Goal: Contribute content

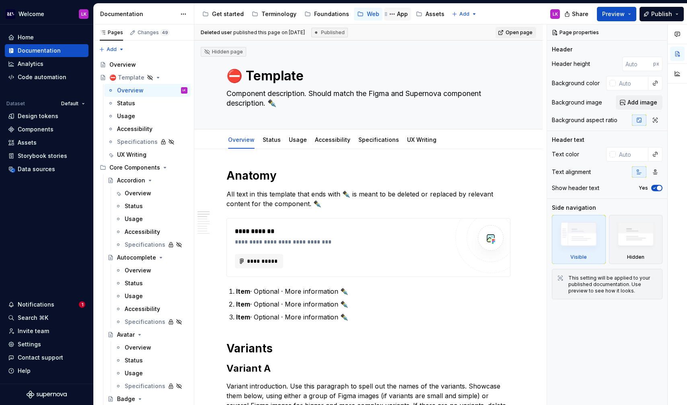
click at [402, 16] on div "App" at bounding box center [402, 14] width 11 height 8
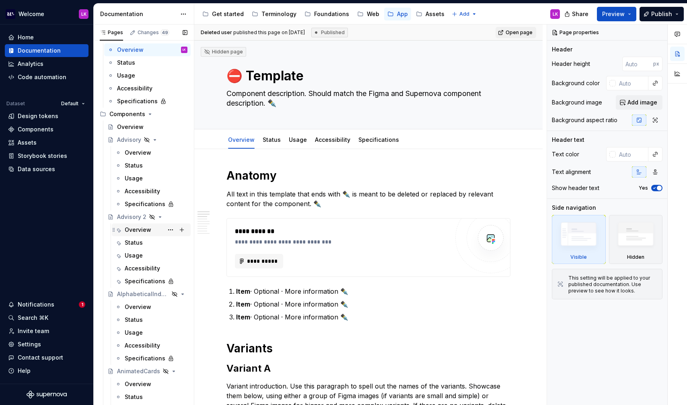
scroll to position [28, 0]
click at [147, 154] on div "Overview" at bounding box center [138, 152] width 27 height 8
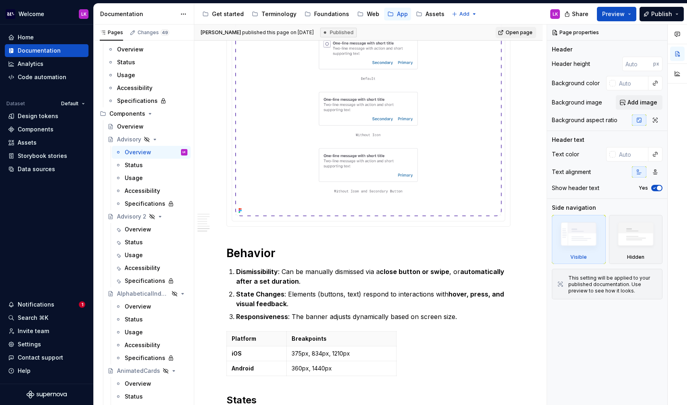
scroll to position [1627, 0]
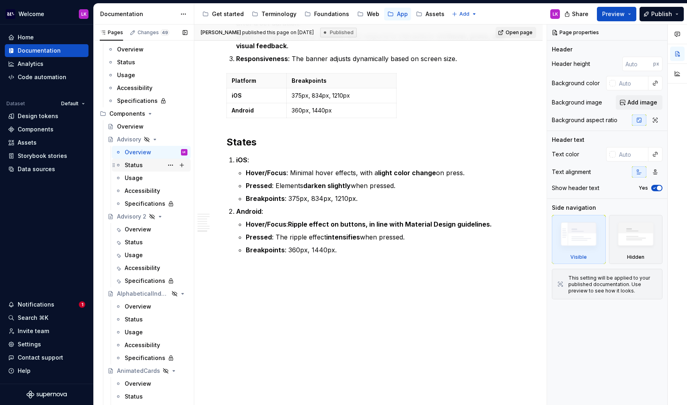
click at [154, 167] on div "Status" at bounding box center [156, 165] width 63 height 11
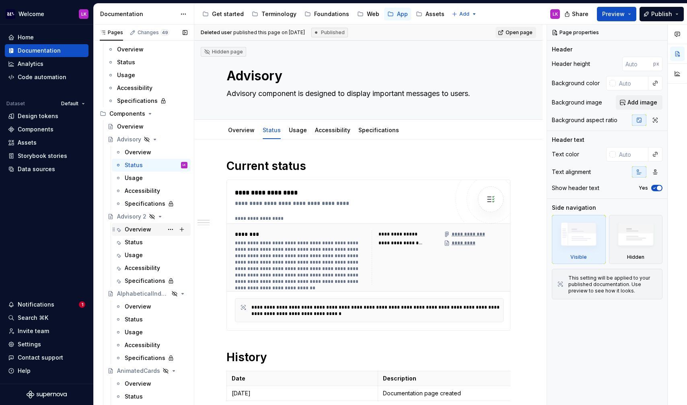
click at [139, 228] on div "Overview" at bounding box center [138, 230] width 27 height 8
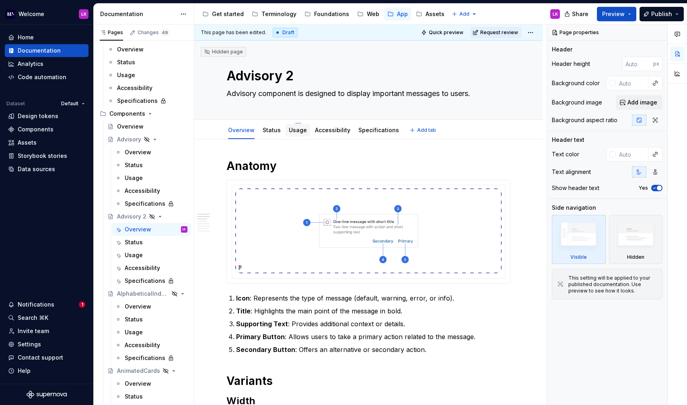
click at [295, 135] on div "Usage" at bounding box center [298, 130] width 18 height 10
click at [300, 129] on link "Usage" at bounding box center [298, 130] width 18 height 7
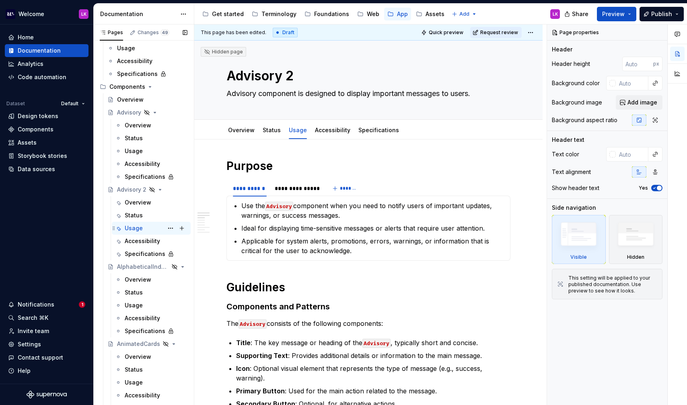
scroll to position [62, 0]
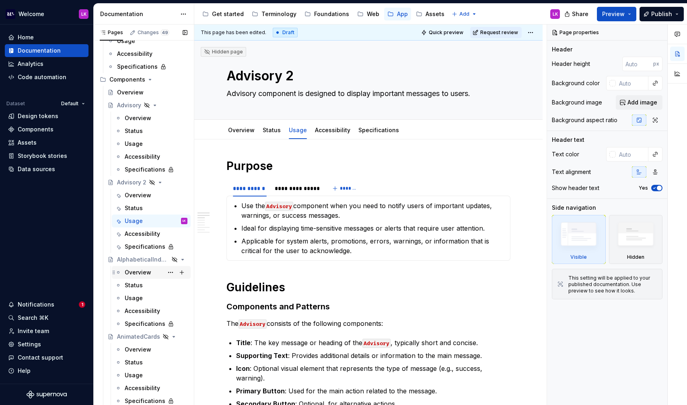
click at [143, 275] on div "Overview" at bounding box center [138, 273] width 27 height 8
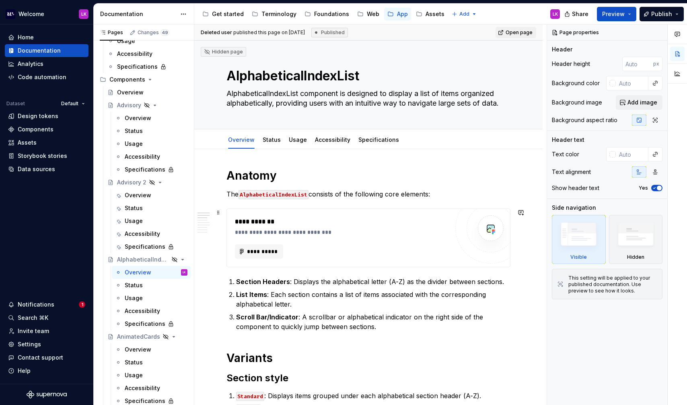
click at [278, 230] on div "**********" at bounding box center [344, 232] width 218 height 8
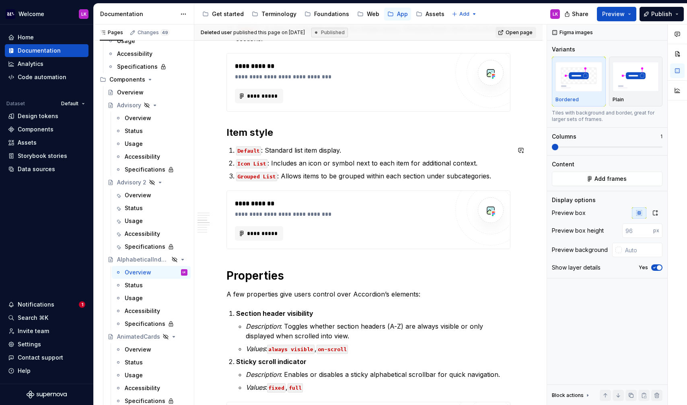
scroll to position [419, 0]
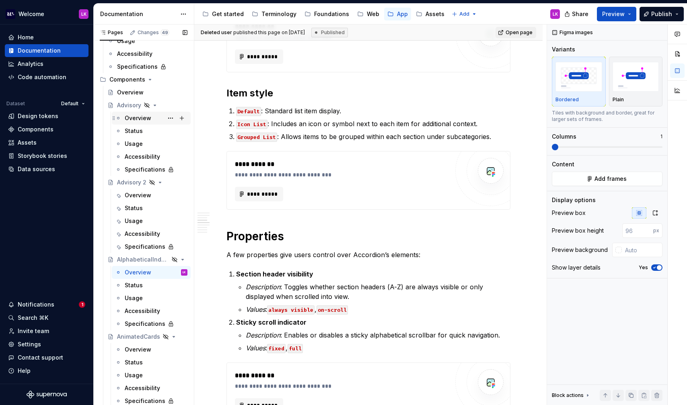
click at [148, 124] on div "Overview" at bounding box center [151, 118] width 79 height 13
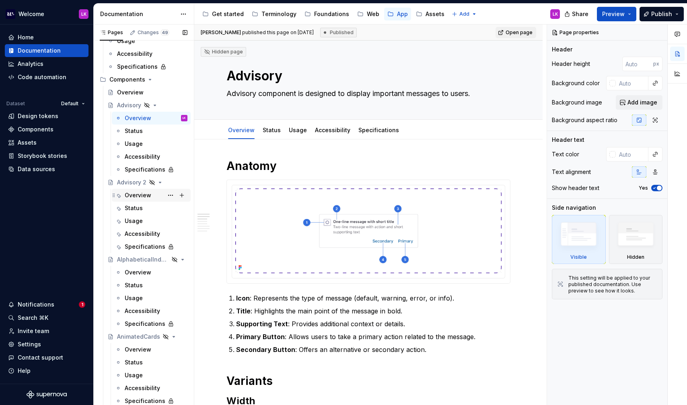
click at [156, 196] on div "Overview" at bounding box center [156, 195] width 63 height 11
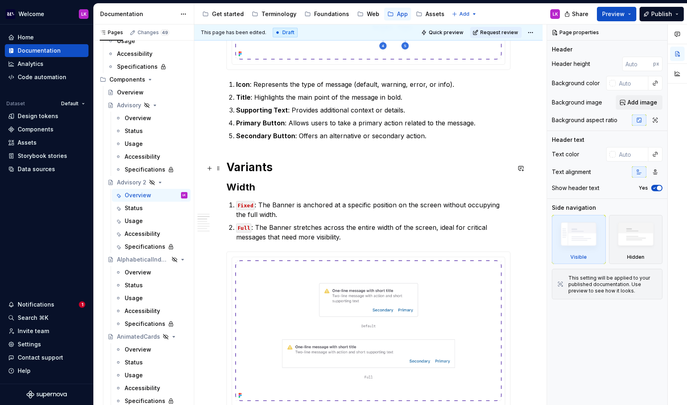
scroll to position [215, 0]
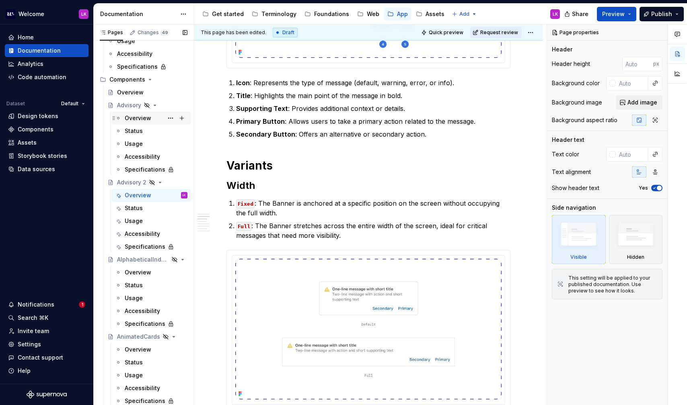
click at [159, 118] on div "Overview" at bounding box center [156, 118] width 63 height 11
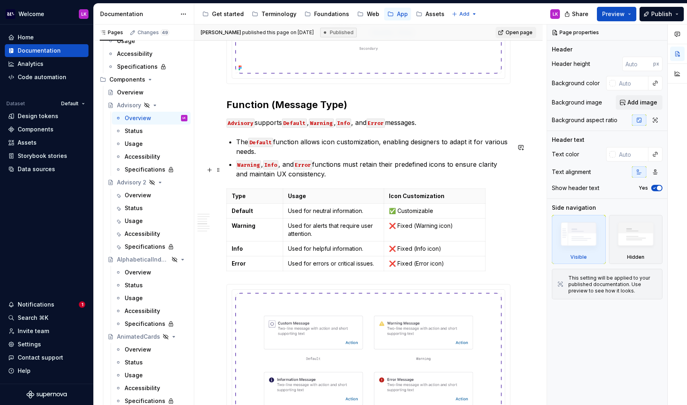
scroll to position [821, 0]
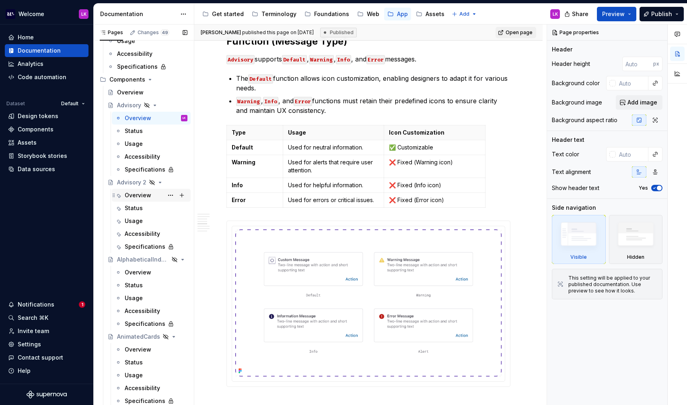
click at [157, 194] on div "Overview" at bounding box center [156, 195] width 63 height 11
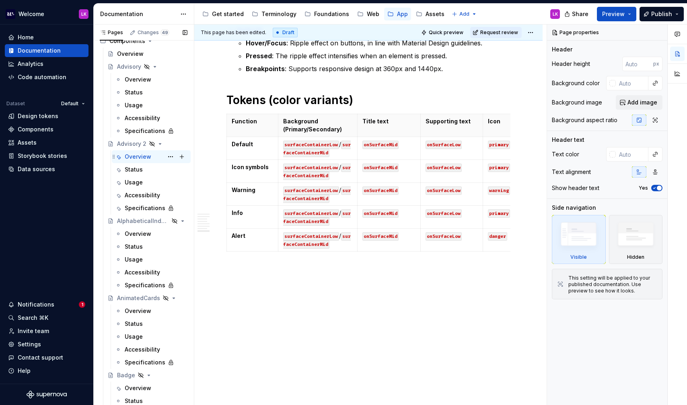
scroll to position [75, 0]
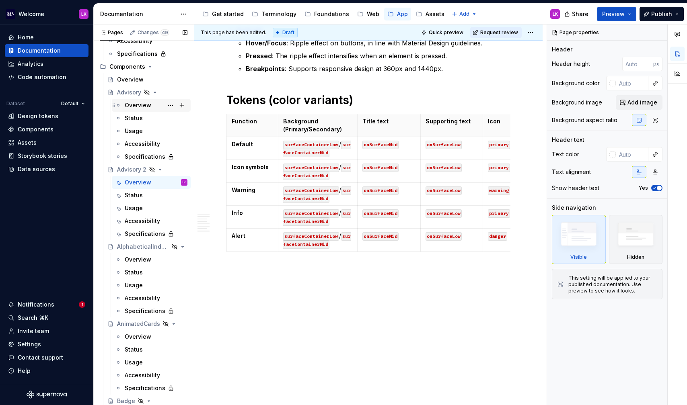
click at [142, 104] on div "Overview" at bounding box center [138, 105] width 27 height 8
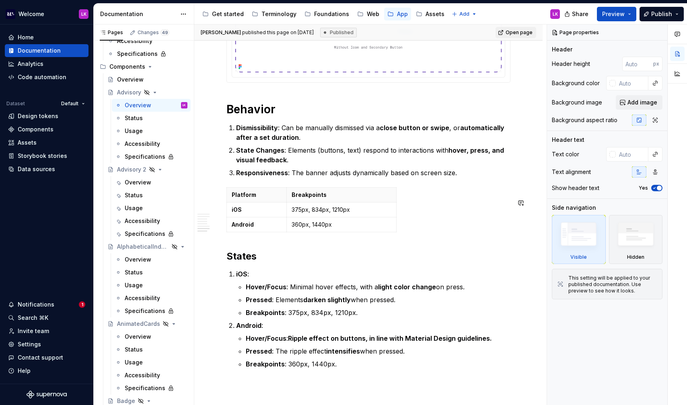
scroll to position [1492, 0]
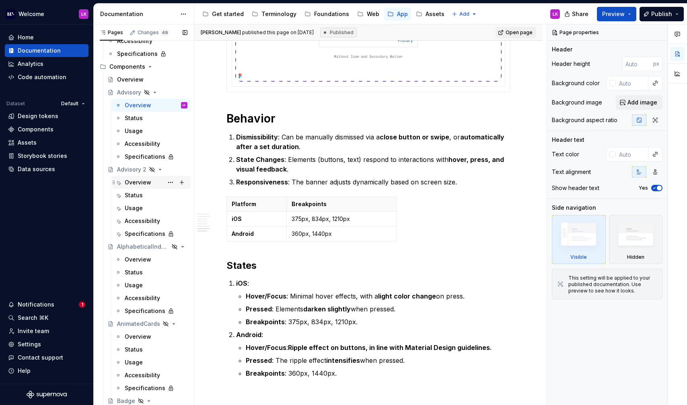
click at [149, 184] on div "Overview" at bounding box center [138, 182] width 27 height 8
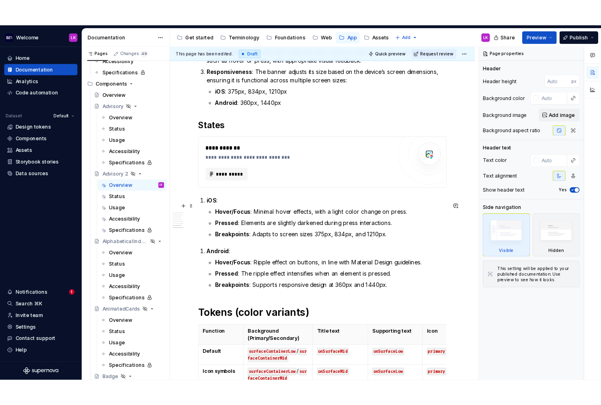
scroll to position [1244, 0]
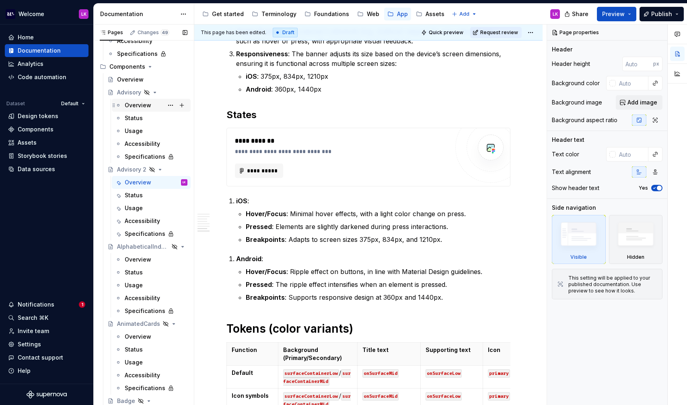
click at [139, 100] on div "Overview" at bounding box center [156, 105] width 63 height 11
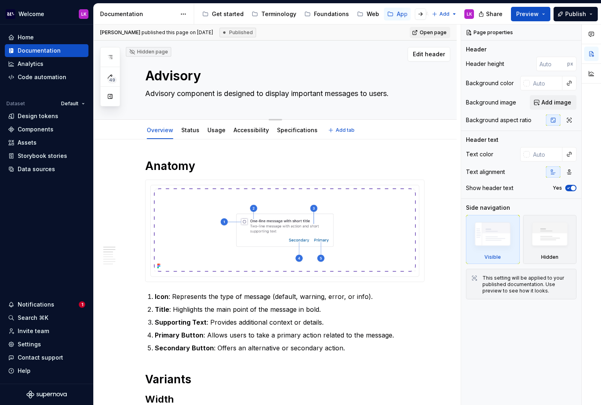
drag, startPoint x: 143, startPoint y: 70, endPoint x: 244, endPoint y: 106, distance: 106.7
click at [244, 106] on div "Advisory Advisory component is designed to display important messages to users." at bounding box center [284, 80] width 279 height 79
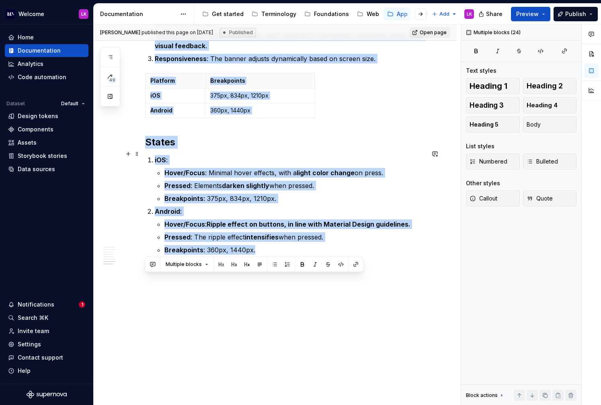
scroll to position [1615, 0]
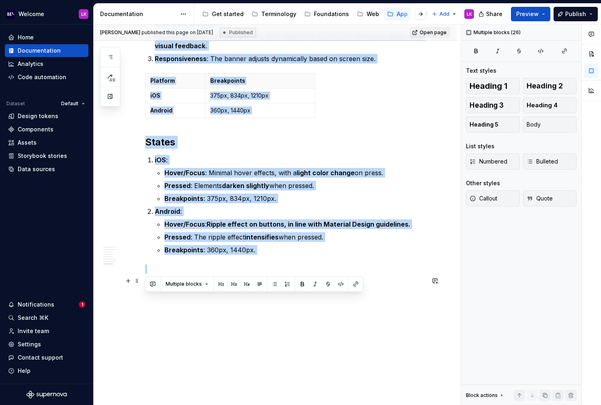
drag, startPoint x: 145, startPoint y: 161, endPoint x: 425, endPoint y: 273, distance: 300.9
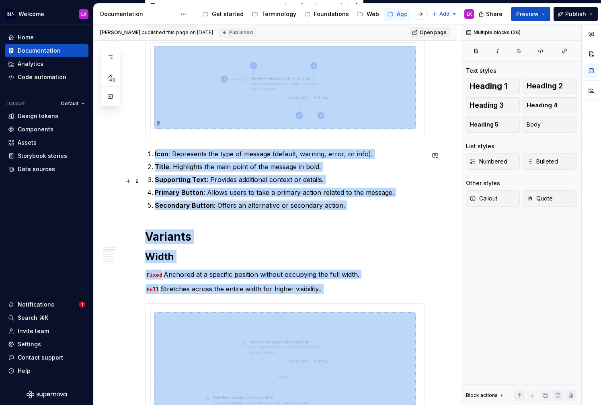
scroll to position [0, 0]
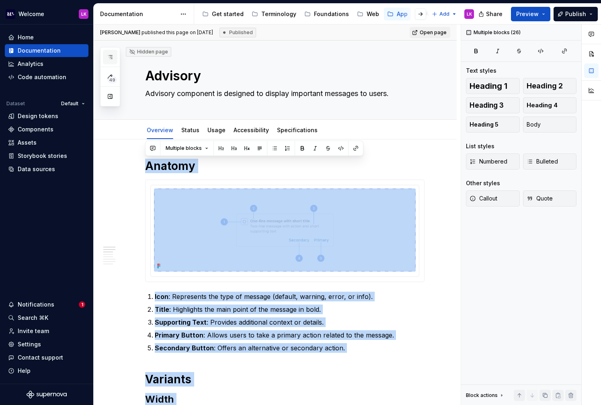
click at [114, 59] on button "button" at bounding box center [110, 57] width 14 height 14
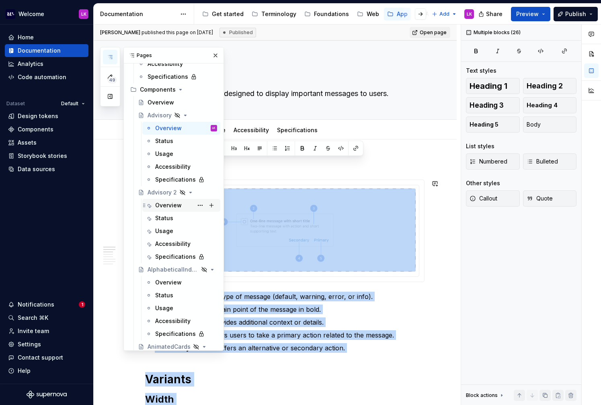
click at [178, 202] on div "Overview" at bounding box center [168, 205] width 27 height 8
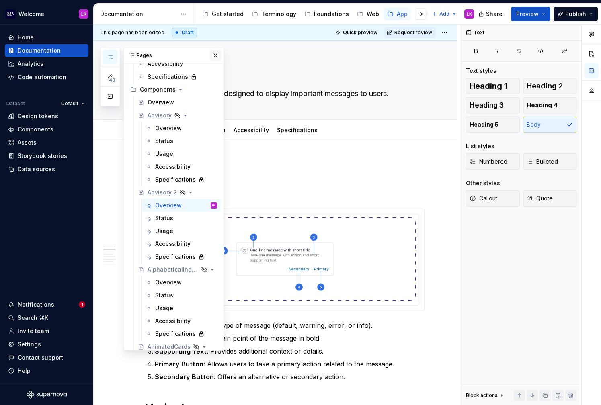
click at [213, 55] on button "button" at bounding box center [215, 55] width 11 height 11
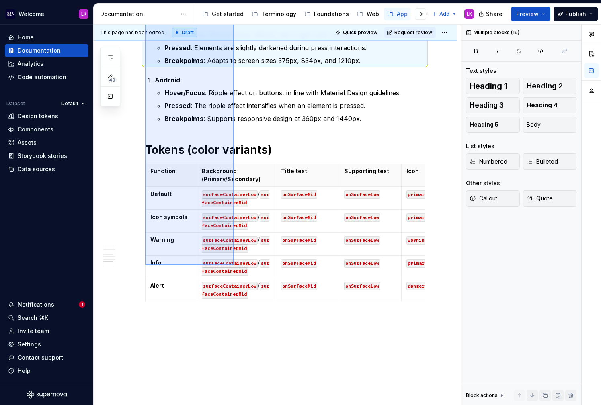
scroll to position [1473, 0]
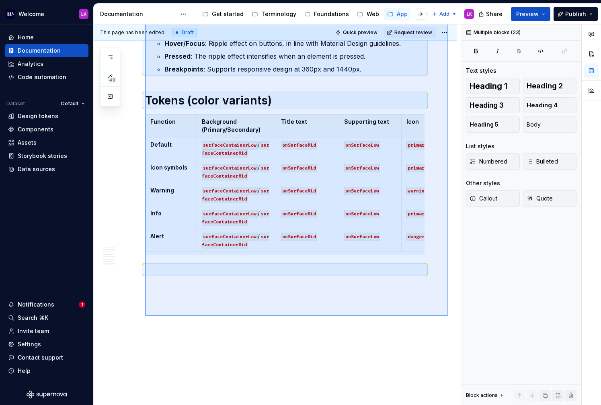
drag, startPoint x: 145, startPoint y: 158, endPoint x: 447, endPoint y: 316, distance: 341.3
click at [447, 316] on div "This page has been edited. Draft Quick preview Request review Hidden page Advis…" at bounding box center [277, 215] width 367 height 381
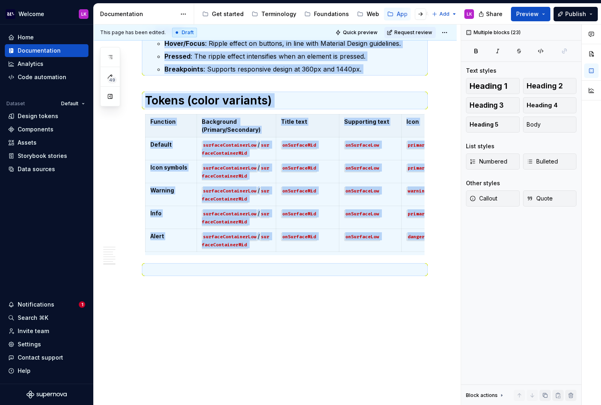
copy div "**********"
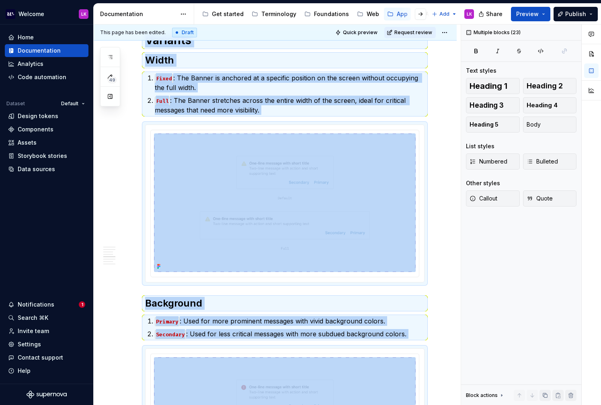
scroll to position [0, 0]
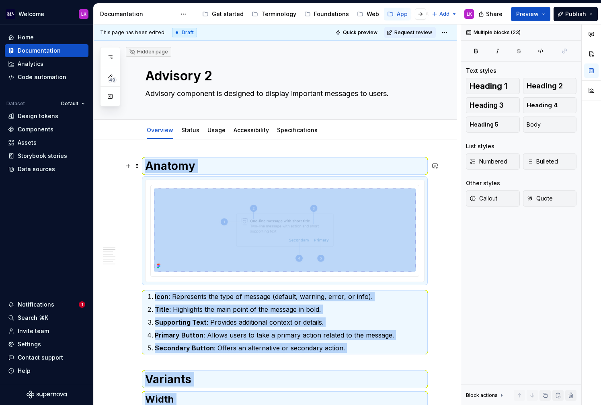
click at [215, 159] on h1 "Anatomy" at bounding box center [284, 166] width 279 height 14
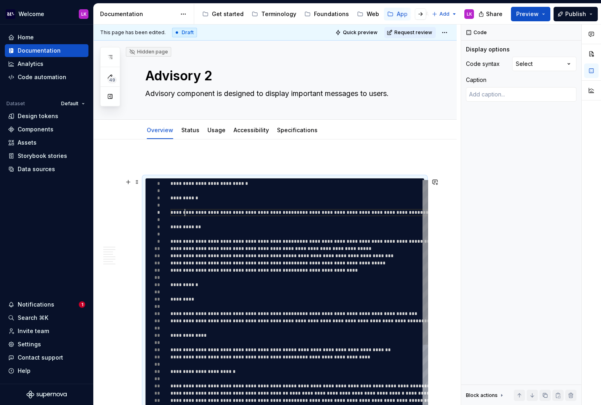
click at [184, 209] on div "**********" at bounding box center [379, 356] width 418 height 352
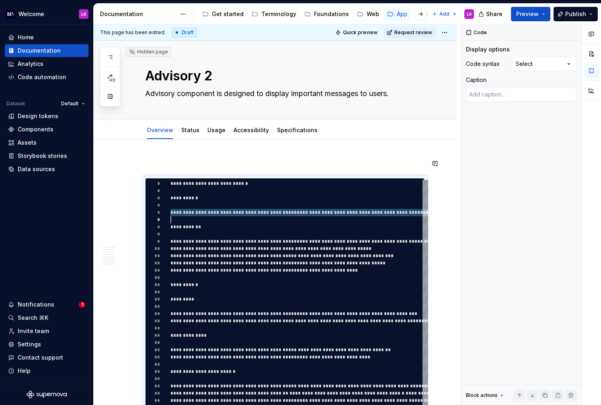
click at [177, 223] on div "**********" at bounding box center [379, 356] width 418 height 352
click at [269, 166] on p at bounding box center [284, 164] width 279 height 10
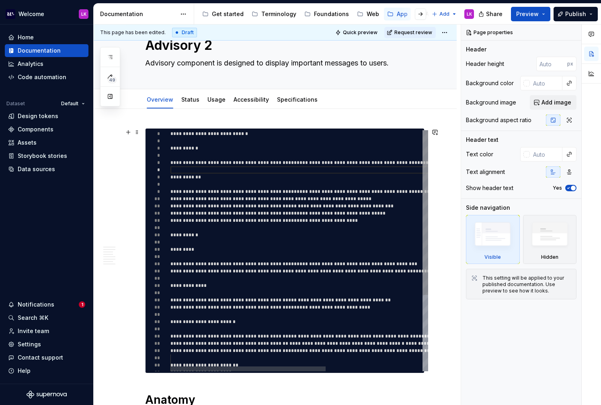
scroll to position [0, 0]
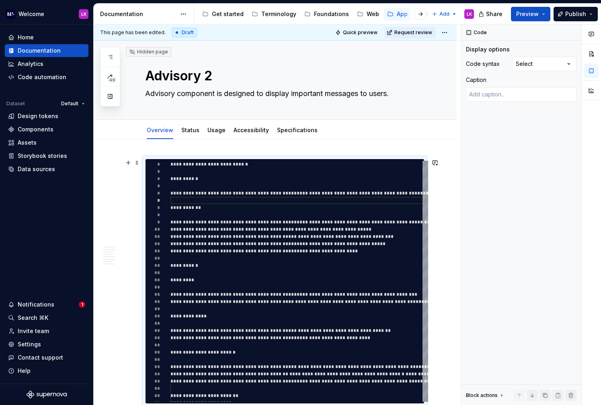
click at [225, 160] on div "**********" at bounding box center [285, 281] width 279 height 244
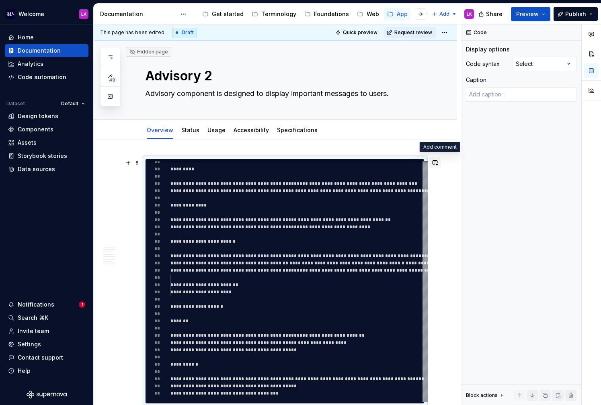
click at [438, 163] on button "button" at bounding box center [434, 162] width 11 height 11
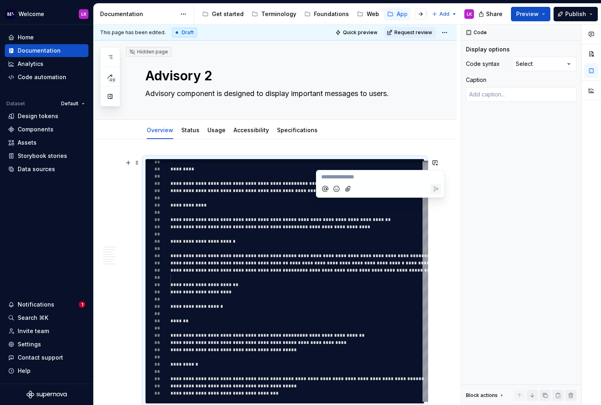
click at [457, 207] on div "**********" at bounding box center [277, 215] width 367 height 381
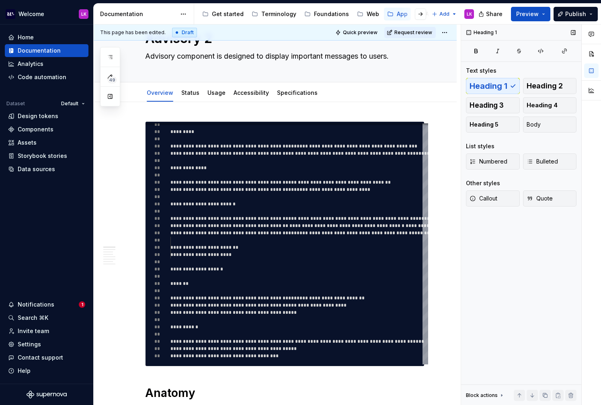
scroll to position [47, 0]
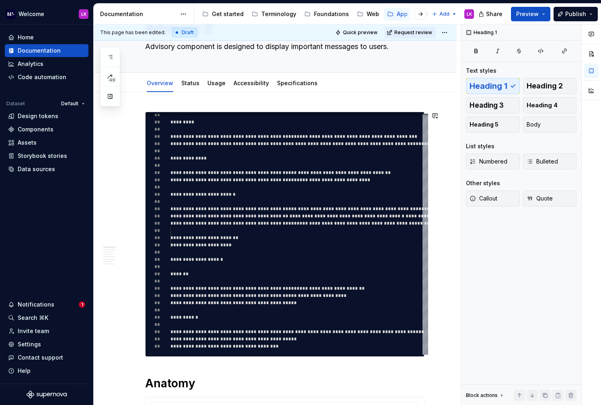
type textarea "*"
type textarea "**********"
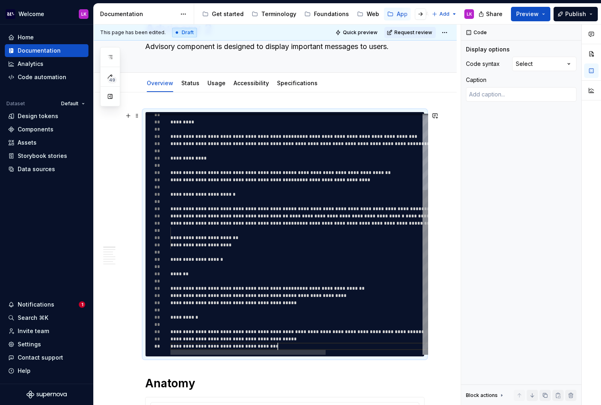
click at [278, 348] on div "**********" at bounding box center [379, 179] width 418 height 352
type textarea "*"
type textarea "**********"
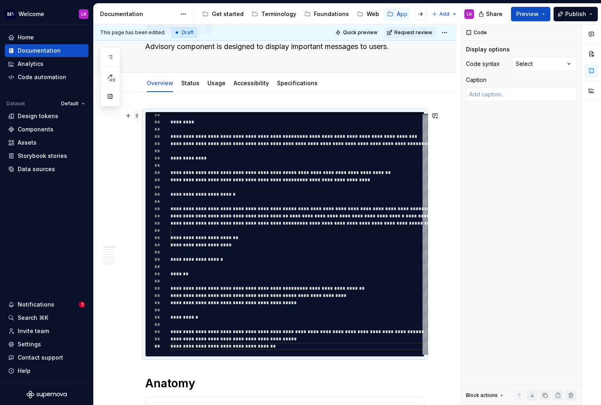
click at [139, 119] on span at bounding box center [137, 115] width 6 height 11
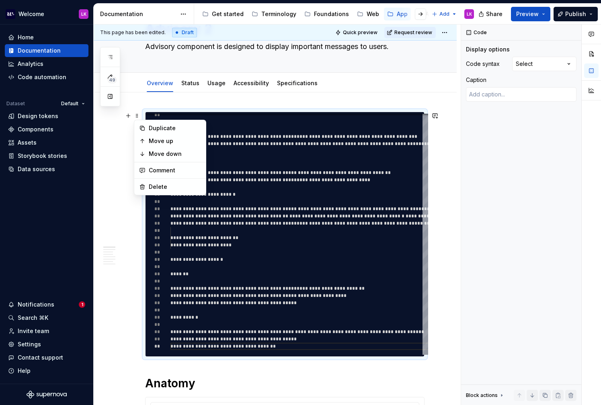
click at [155, 193] on div "Duplicate Move up Move down Comment Delete" at bounding box center [170, 158] width 72 height 76
click at [152, 189] on div "Delete" at bounding box center [175, 187] width 52 height 8
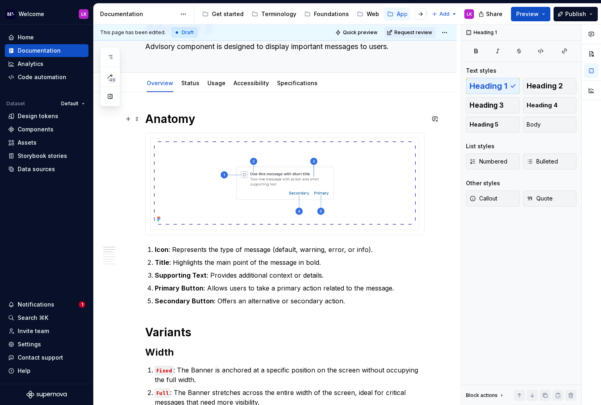
click at [176, 112] on h1 "Anatomy" at bounding box center [284, 119] width 279 height 14
click at [179, 103] on div "This page has been edited. Draft Quick preview Request review Hidden page Advis…" at bounding box center [277, 215] width 367 height 381
click at [206, 121] on h1 "Anatomy" at bounding box center [284, 119] width 279 height 14
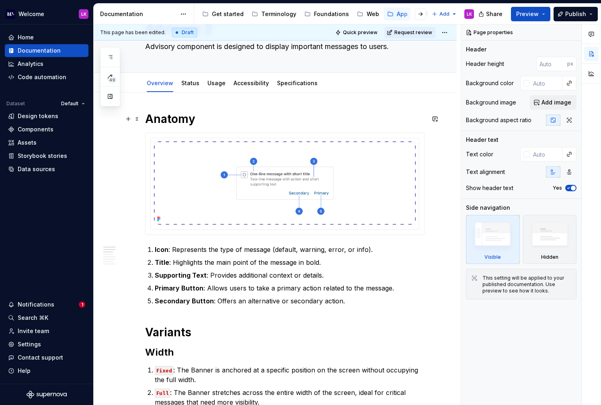
scroll to position [0, 0]
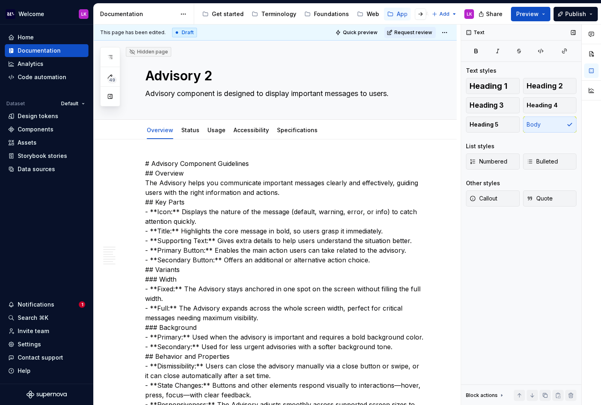
click at [513, 319] on div "Text Text styles Heading 1 Heading 2 Heading 3 Heading 4 Heading 5 Body List st…" at bounding box center [521, 215] width 120 height 381
type textarea "*"
click at [251, 164] on p "# Advisory Component Guidelines ## Overview The Advisory helps you communicate …" at bounding box center [284, 347] width 279 height 376
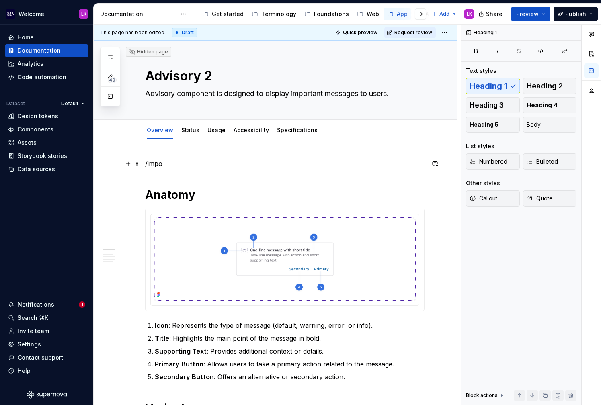
click at [168, 164] on p "/impo" at bounding box center [284, 164] width 279 height 10
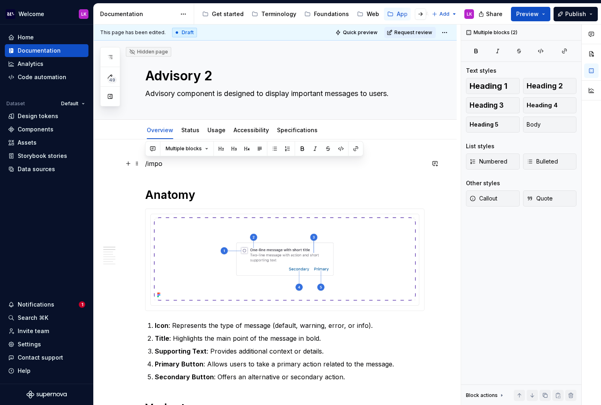
click at [168, 164] on p "/impo" at bounding box center [284, 164] width 279 height 10
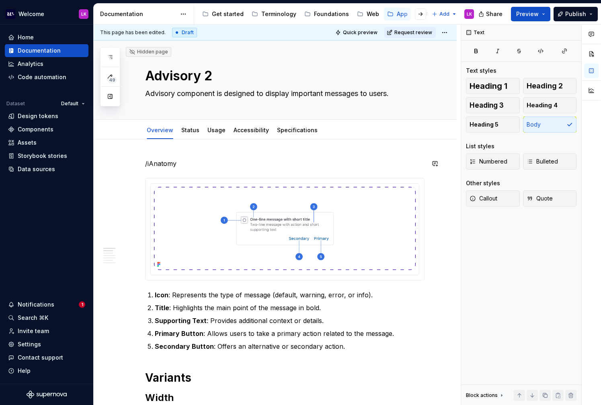
click at [168, 164] on p "/iAnatomy" at bounding box center [284, 164] width 279 height 10
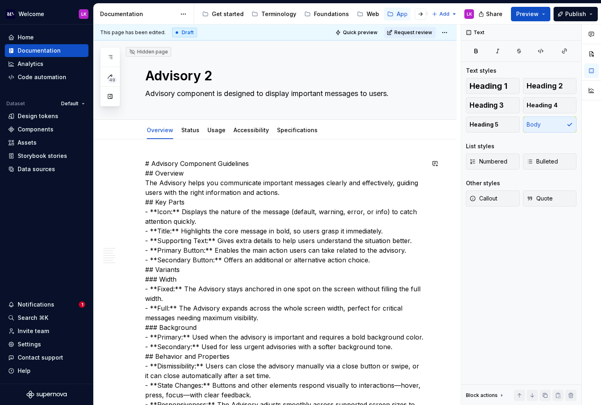
scroll to position [280, 0]
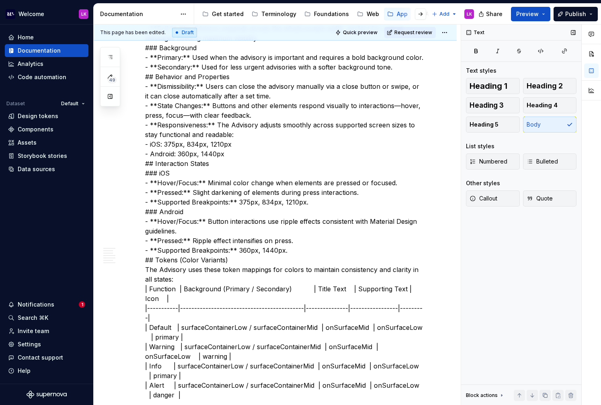
click at [510, 268] on div "Text Text styles Heading 1 Heading 2 Heading 3 Heading 4 Heading 5 Body List st…" at bounding box center [521, 215] width 120 height 381
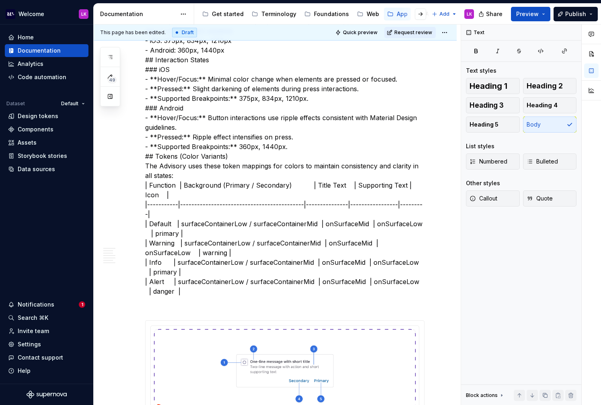
scroll to position [376, 0]
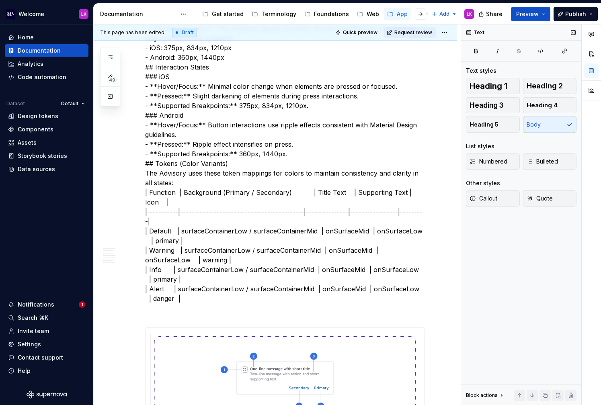
click at [500, 397] on icon at bounding box center [501, 395] width 6 height 6
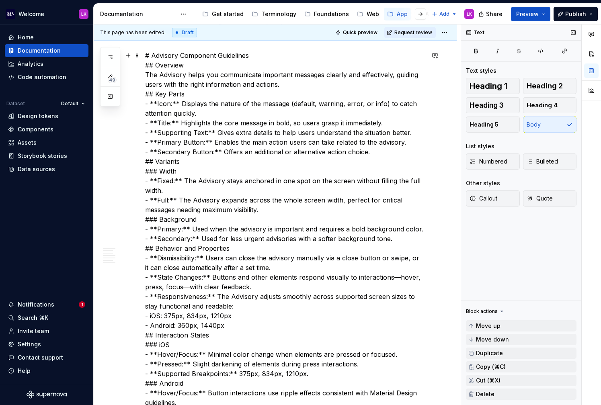
scroll to position [0, 0]
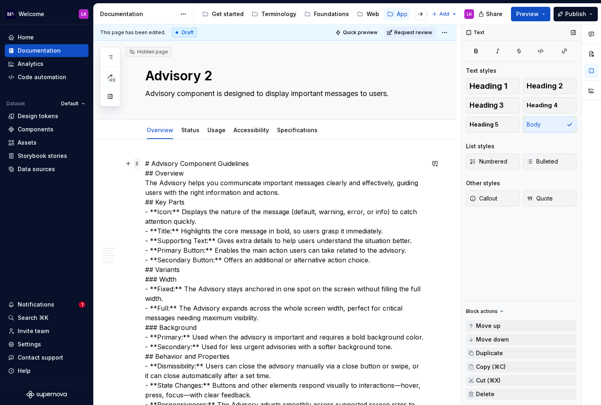
click at [139, 165] on span at bounding box center [137, 163] width 6 height 11
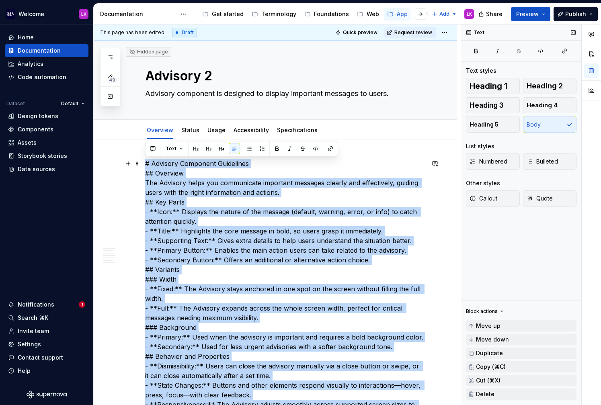
click at [312, 149] on button "button" at bounding box center [315, 148] width 11 height 11
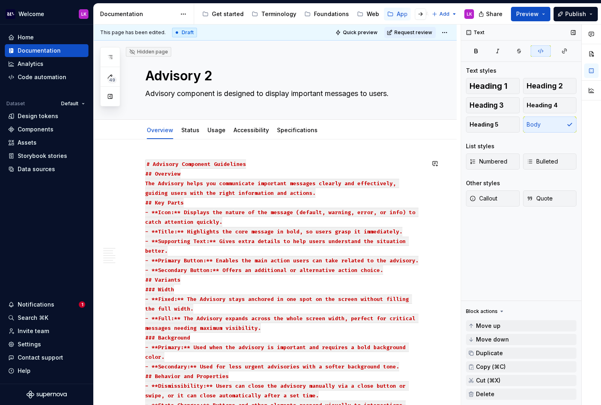
scroll to position [265, 0]
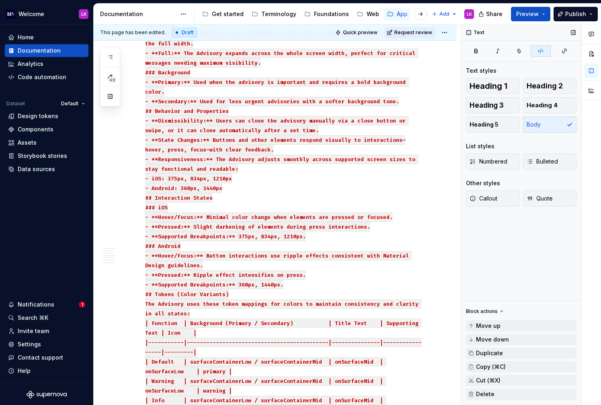
click at [284, 178] on p "# Advisory Component Guidelines ## Overview The Advisory helps you communicate …" at bounding box center [284, 163] width 279 height 540
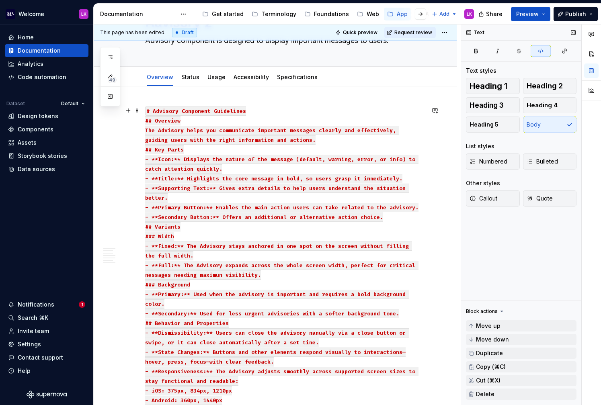
scroll to position [0, 0]
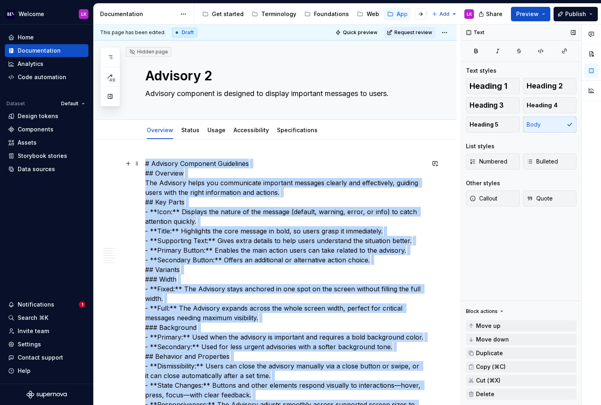
click at [181, 148] on button "Text" at bounding box center [174, 148] width 25 height 11
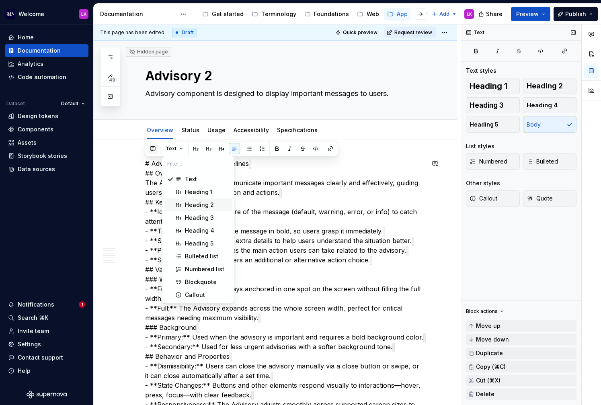
click at [156, 150] on button "button" at bounding box center [152, 148] width 11 height 11
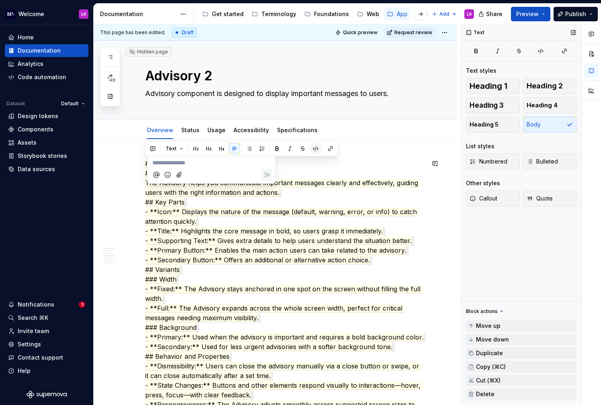
click at [317, 150] on button "button" at bounding box center [315, 148] width 11 height 11
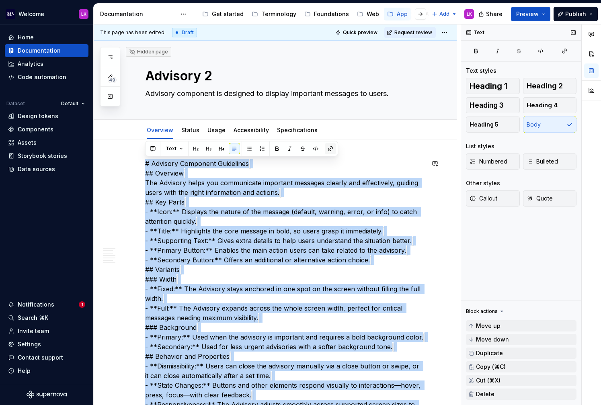
click at [330, 147] on button "button" at bounding box center [330, 148] width 11 height 11
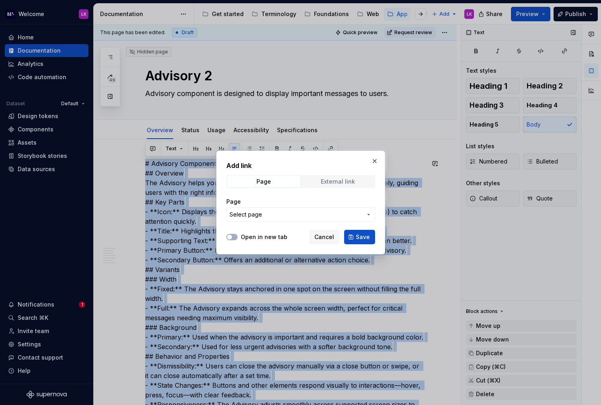
click at [334, 180] on div "External link" at bounding box center [338, 181] width 34 height 6
click at [377, 162] on button "button" at bounding box center [374, 161] width 11 height 11
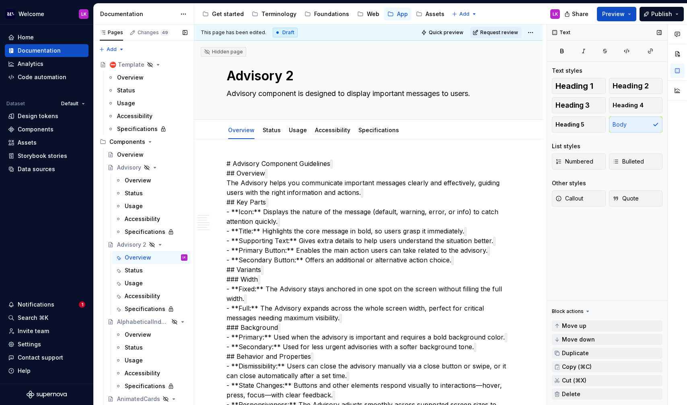
click at [125, 44] on div "Pages Changes 49 Add Accessibility guide for tree Page tree. Navigate the tree …" at bounding box center [143, 217] width 100 height 384
click at [126, 63] on div "New page" at bounding box center [137, 65] width 52 height 8
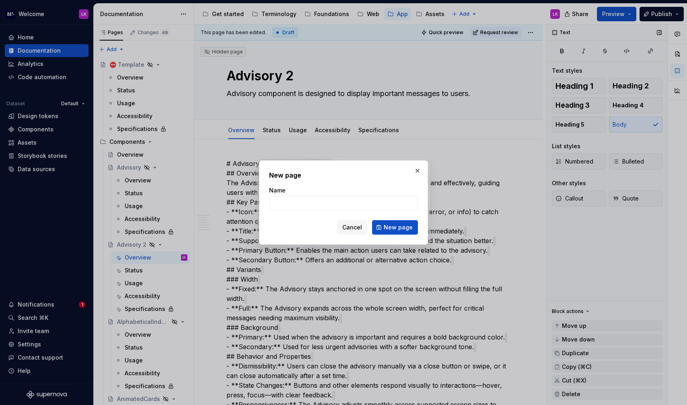
type textarea "*"
type input "Test"
click at [387, 232] on button "New page" at bounding box center [395, 227] width 46 height 14
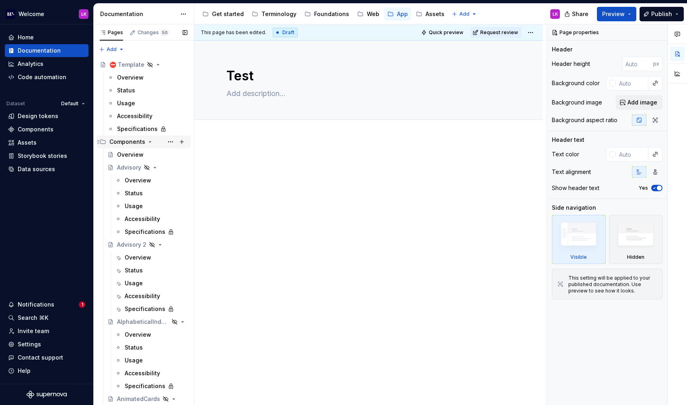
click at [147, 143] on icon "Page tree" at bounding box center [150, 142] width 6 height 6
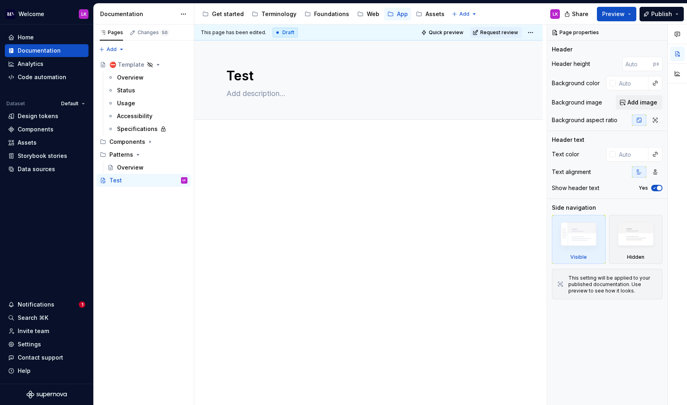
type textarea "*"
click at [260, 148] on div at bounding box center [368, 227] width 348 height 181
click at [269, 156] on div at bounding box center [368, 227] width 348 height 181
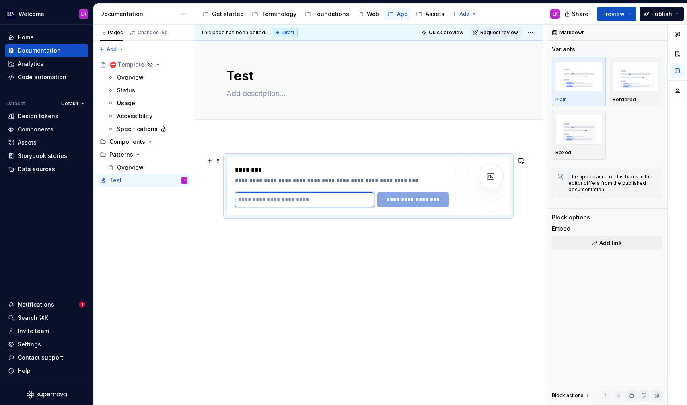
click at [326, 198] on input "text" at bounding box center [304, 200] width 139 height 14
paste input "**********"
type input "**********"
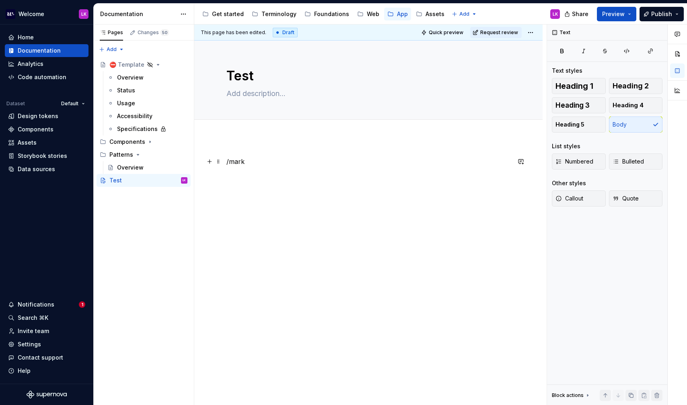
click at [271, 164] on p "/mark" at bounding box center [368, 162] width 284 height 10
click at [269, 165] on p "/mark" at bounding box center [368, 162] width 284 height 10
click at [119, 50] on div "Pages Changes 50 Add Accessibility guide for tree Page tree. Navigate the tree …" at bounding box center [143, 215] width 100 height 381
click at [141, 180] on div "Pages Changes 50 Add Accessibility guide for tree Page tree. Navigate the tree …" at bounding box center [143, 215] width 100 height 381
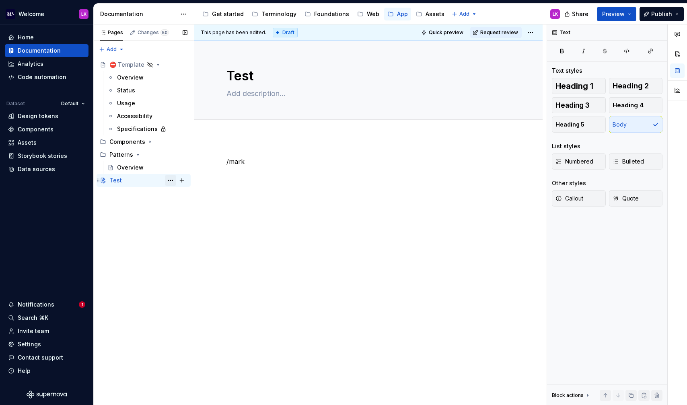
click at [170, 180] on button "Page tree" at bounding box center [170, 180] width 11 height 11
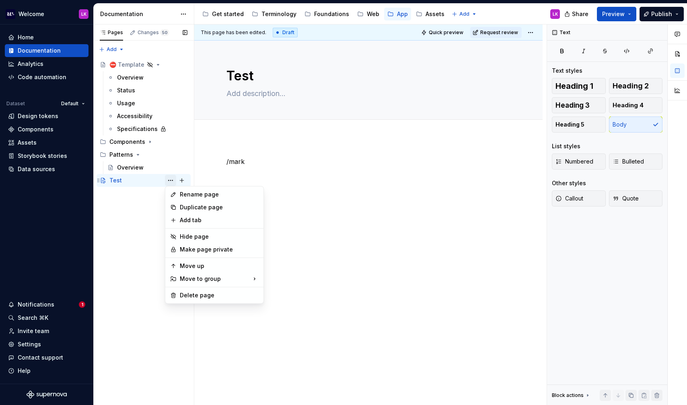
type textarea "*"
click at [537, 37] on html "Welcome LK Home Documentation Analytics Code automation Dataset Default Design …" at bounding box center [343, 202] width 687 height 405
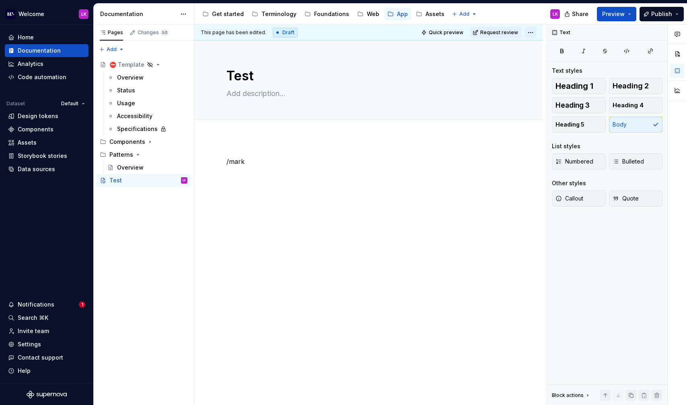
click at [535, 34] on html "Welcome LK Home Documentation Analytics Code automation Dataset Default Design …" at bounding box center [343, 202] width 687 height 405
click at [460, 176] on html "Welcome LK Home Documentation Analytics Code automation Dataset Default Design …" at bounding box center [343, 202] width 687 height 405
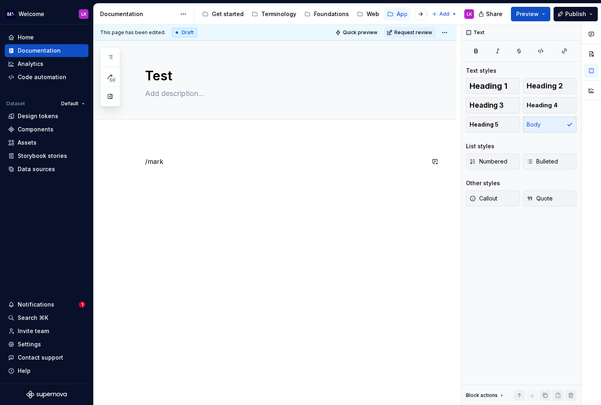
click at [196, 172] on div "/mark" at bounding box center [284, 172] width 279 height 31
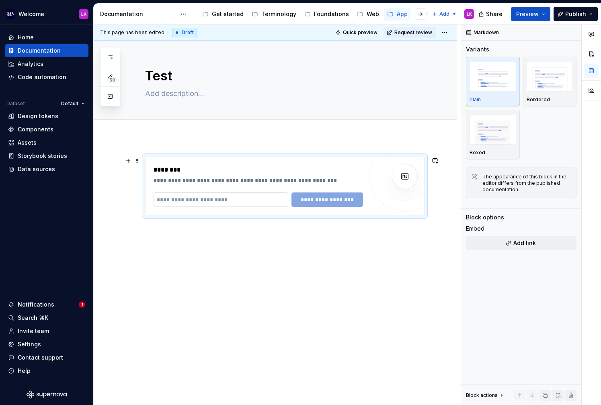
click at [230, 195] on input "text" at bounding box center [221, 200] width 135 height 14
click at [340, 202] on div "**********" at bounding box center [258, 200] width 209 height 14
click at [237, 200] on input "text" at bounding box center [221, 200] width 135 height 14
click at [297, 198] on div "**********" at bounding box center [258, 200] width 209 height 14
click at [313, 199] on div "**********" at bounding box center [258, 200] width 209 height 14
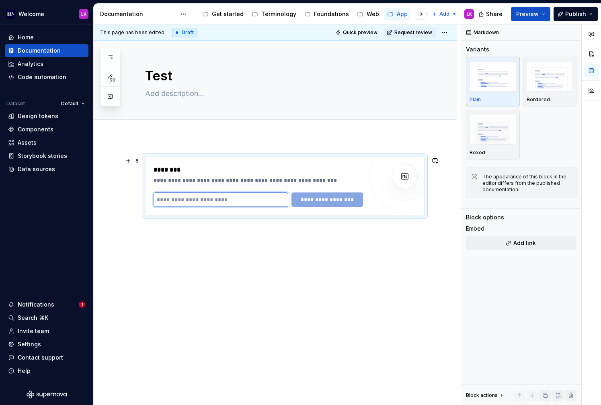
click at [269, 200] on input "text" at bounding box center [221, 200] width 135 height 14
click at [519, 238] on button "Add link" at bounding box center [521, 243] width 111 height 14
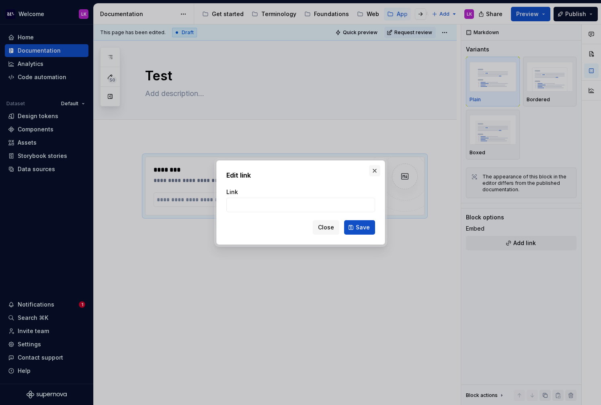
click at [373, 172] on button "button" at bounding box center [374, 170] width 11 height 11
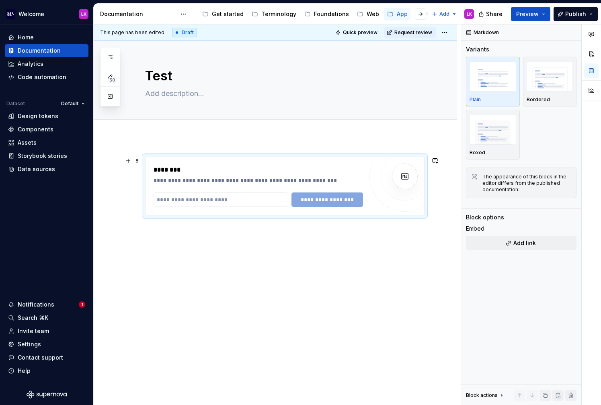
click at [214, 170] on div "********" at bounding box center [260, 170] width 213 height 10
click at [213, 138] on div "**********" at bounding box center [275, 241] width 363 height 209
click at [207, 246] on div "**********" at bounding box center [275, 241] width 363 height 209
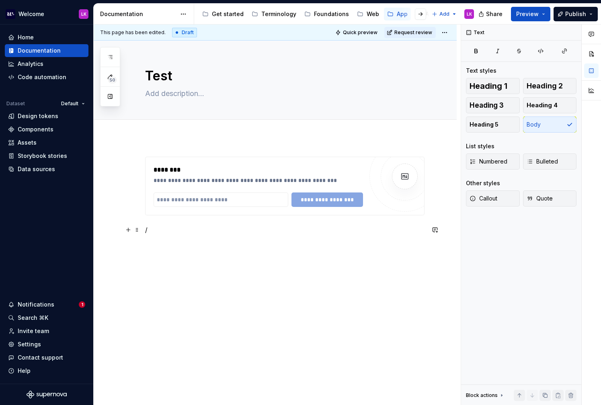
click at [155, 233] on p "/" at bounding box center [284, 230] width 279 height 10
click at [183, 206] on input "text" at bounding box center [221, 200] width 135 height 14
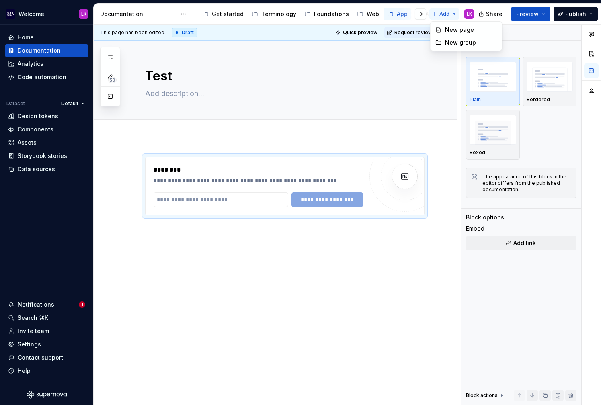
click at [436, 14] on html "Welcome LK Home Documentation Analytics Code automation Dataset Default Design …" at bounding box center [300, 202] width 601 height 405
click at [592, 55] on button "button" at bounding box center [591, 54] width 14 height 14
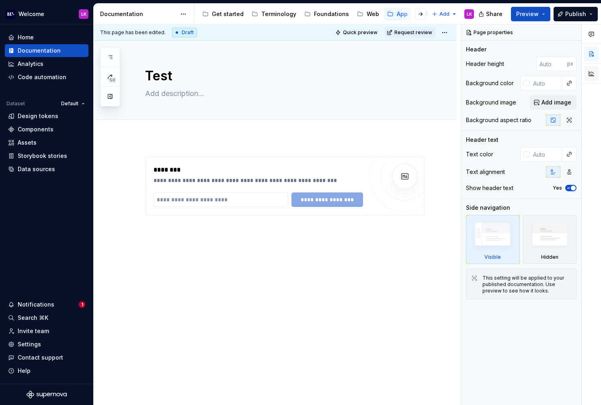
click at [594, 66] on button "button" at bounding box center [591, 73] width 14 height 14
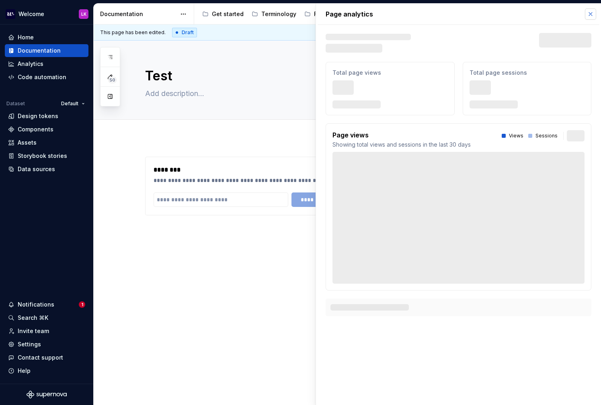
click at [591, 18] on button "button" at bounding box center [590, 13] width 11 height 11
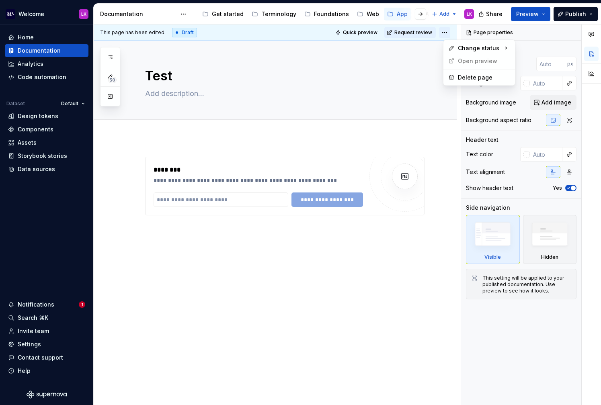
click at [454, 32] on html "Welcome LK Home Documentation Analytics Code automation Dataset Default Design …" at bounding box center [300, 202] width 601 height 405
click at [287, 157] on html "Welcome LK Home Documentation Analytics Code automation Dataset Default Design …" at bounding box center [300, 202] width 601 height 405
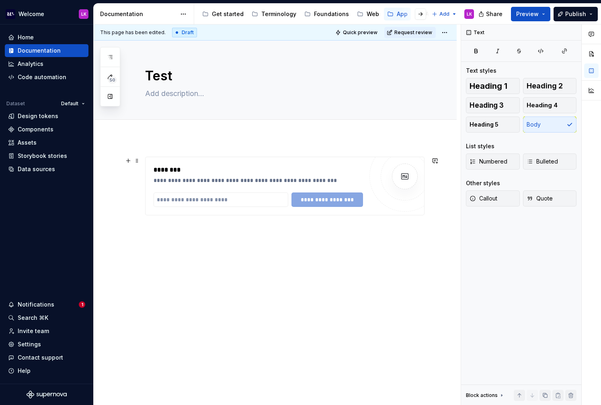
click at [145, 185] on div "**********" at bounding box center [284, 186] width 279 height 59
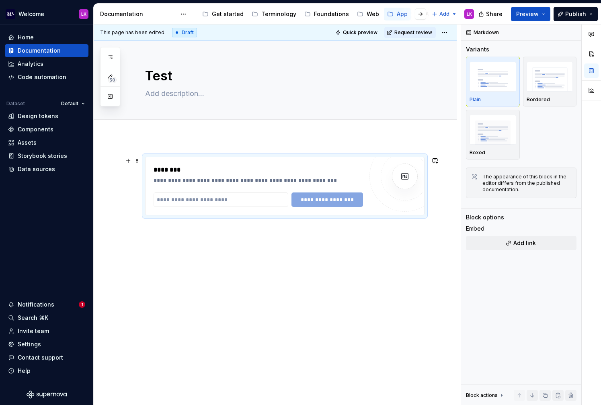
click at [154, 176] on div "**********" at bounding box center [258, 174] width 209 height 19
click at [139, 162] on span at bounding box center [137, 160] width 6 height 11
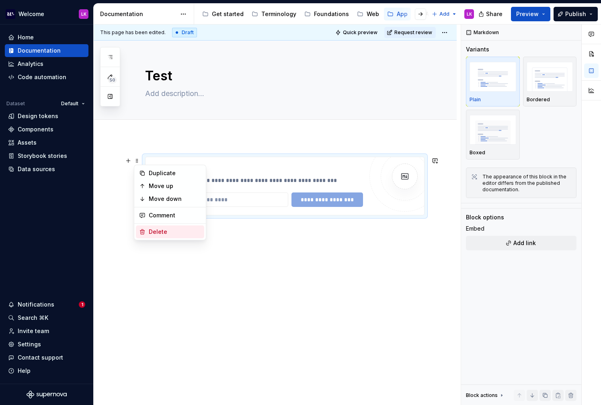
click at [157, 230] on div "Delete" at bounding box center [175, 232] width 52 height 8
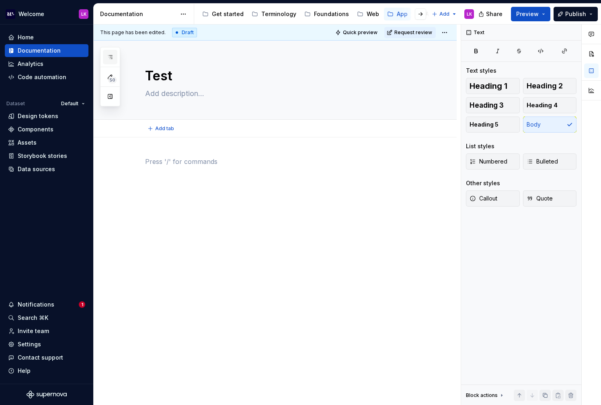
click at [114, 55] on button "button" at bounding box center [110, 57] width 14 height 14
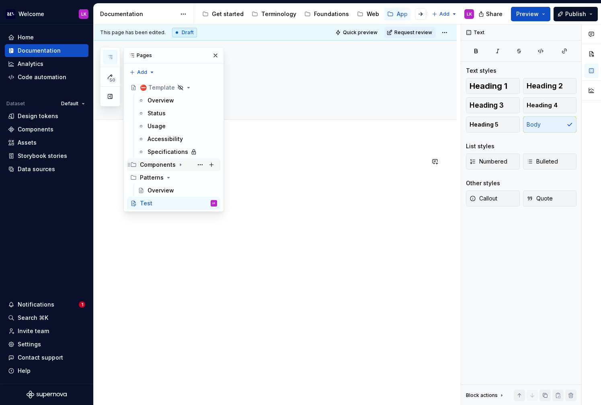
click at [180, 166] on icon "Page tree" at bounding box center [180, 165] width 6 height 6
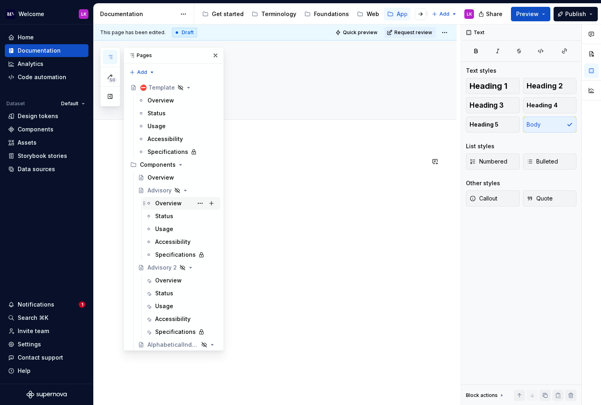
click at [183, 203] on div "Overview" at bounding box center [186, 203] width 62 height 11
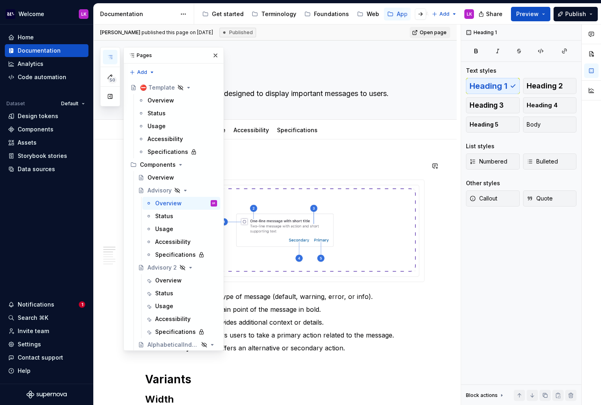
click at [290, 167] on h1 "Anatomy" at bounding box center [284, 166] width 279 height 14
click at [218, 53] on button "button" at bounding box center [215, 55] width 11 height 11
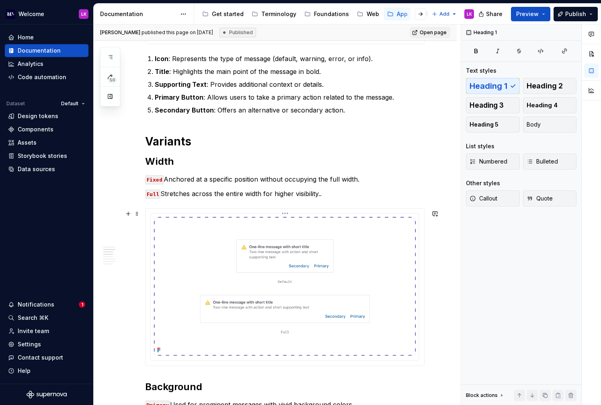
scroll to position [239, 0]
type textarea "*"
